Goal: Task Accomplishment & Management: Manage account settings

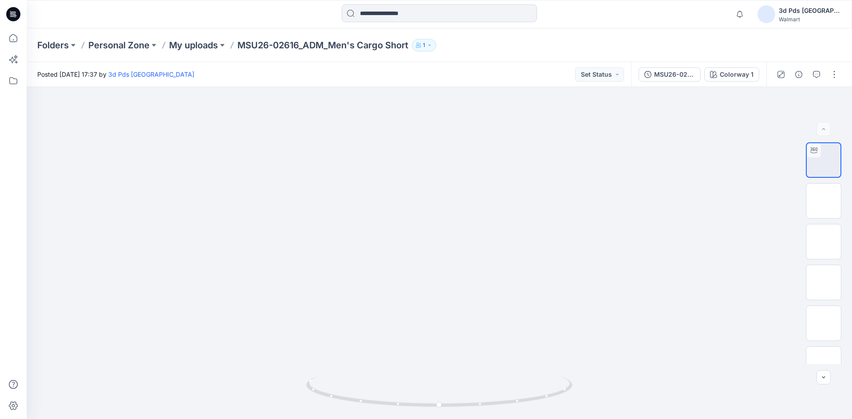
click at [812, 7] on div "3d Pds [GEOGRAPHIC_DATA]" at bounding box center [810, 10] width 62 height 11
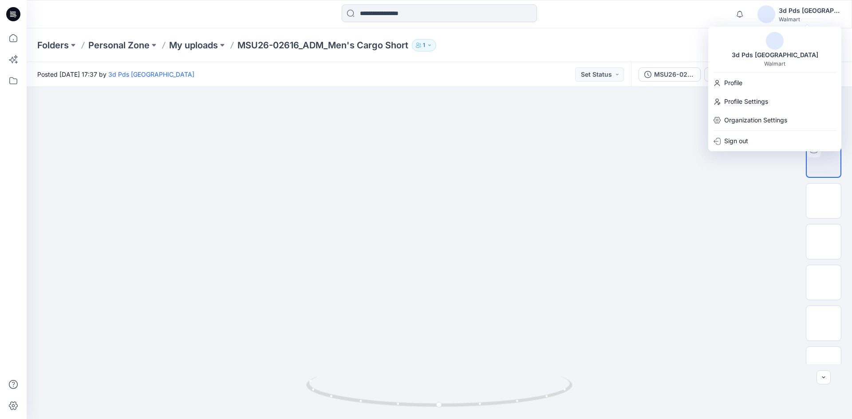
click at [718, 214] on div at bounding box center [439, 253] width 825 height 332
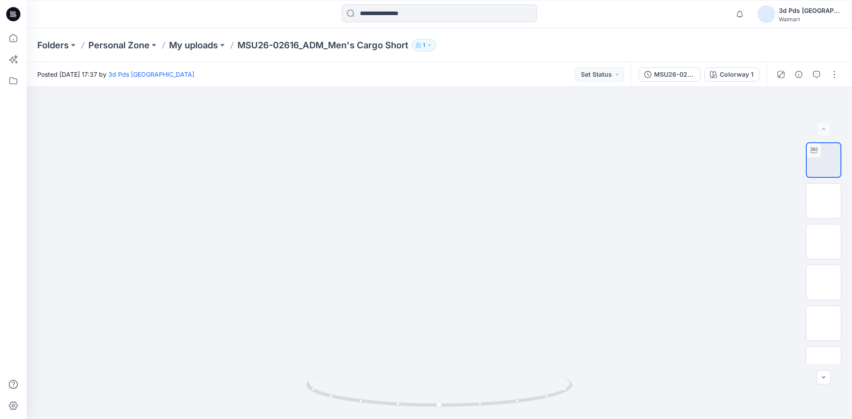
click at [817, 11] on div "3d Pds [GEOGRAPHIC_DATA]" at bounding box center [810, 10] width 62 height 11
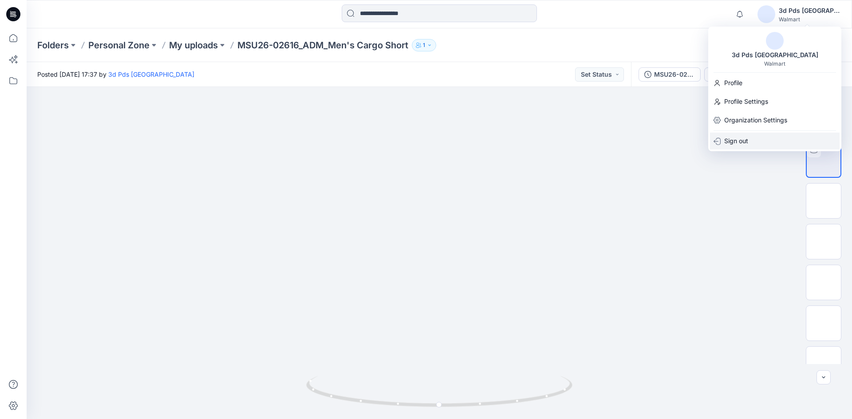
click at [754, 140] on div "Sign out" at bounding box center [775, 141] width 130 height 17
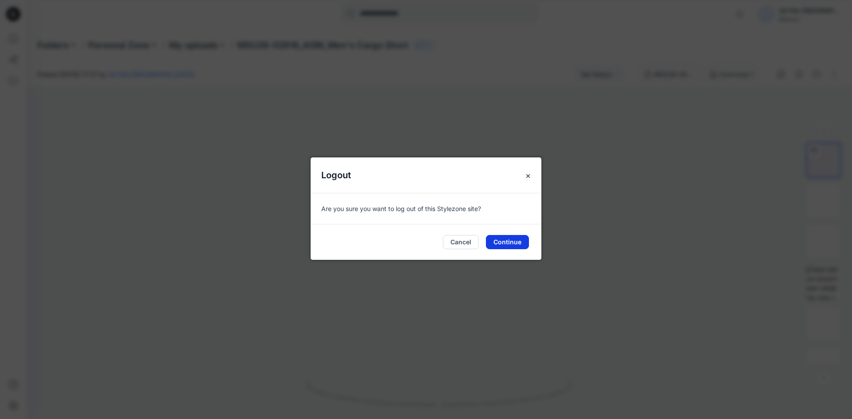
click at [500, 244] on button "Continue" at bounding box center [507, 242] width 43 height 14
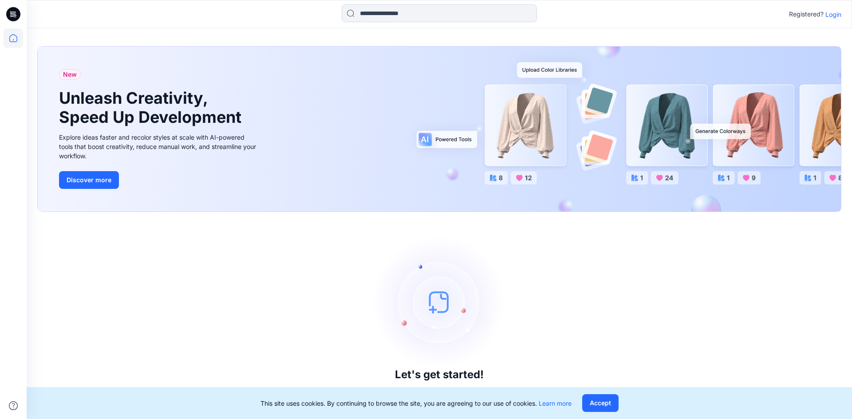
click at [836, 12] on p "Login" at bounding box center [833, 14] width 16 height 9
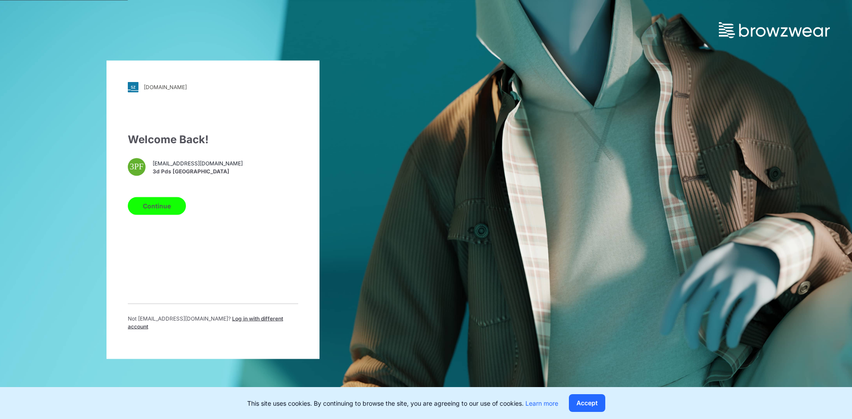
click at [242, 326] on div "Not 3d.pdsfe@pdsfar-east.com ? Log in with different account" at bounding box center [213, 326] width 170 height 23
click at [249, 321] on span "Log in with different account" at bounding box center [205, 322] width 155 height 15
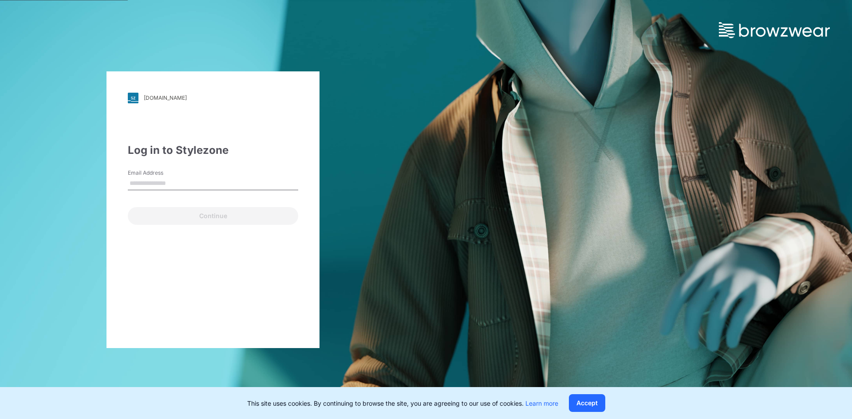
type input "**********"
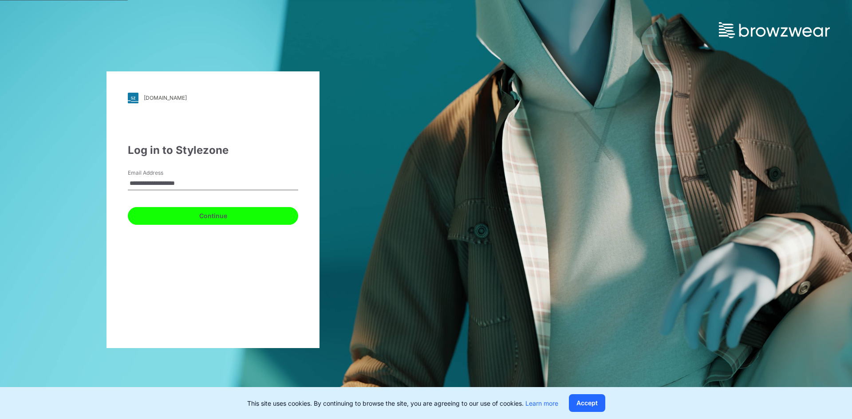
click at [190, 217] on button "Continue" at bounding box center [213, 216] width 170 height 18
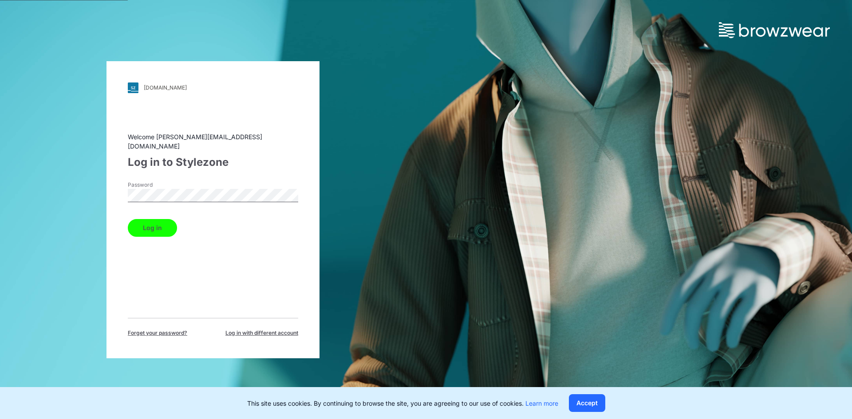
click at [173, 222] on button "Log in" at bounding box center [152, 228] width 49 height 18
